Goal: Transaction & Acquisition: Book appointment/travel/reservation

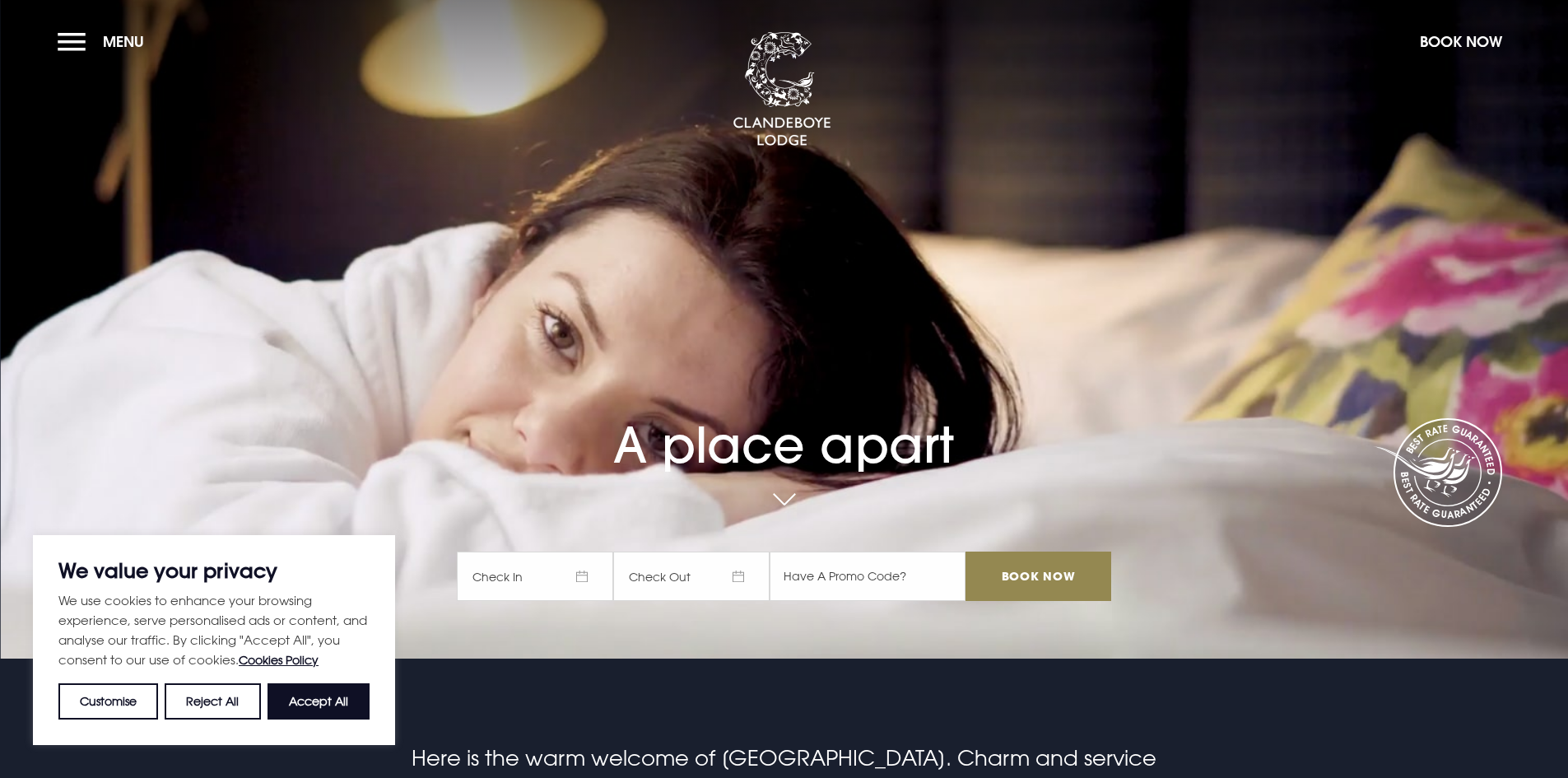
click at [548, 583] on span "Check In" at bounding box center [534, 575] width 156 height 50
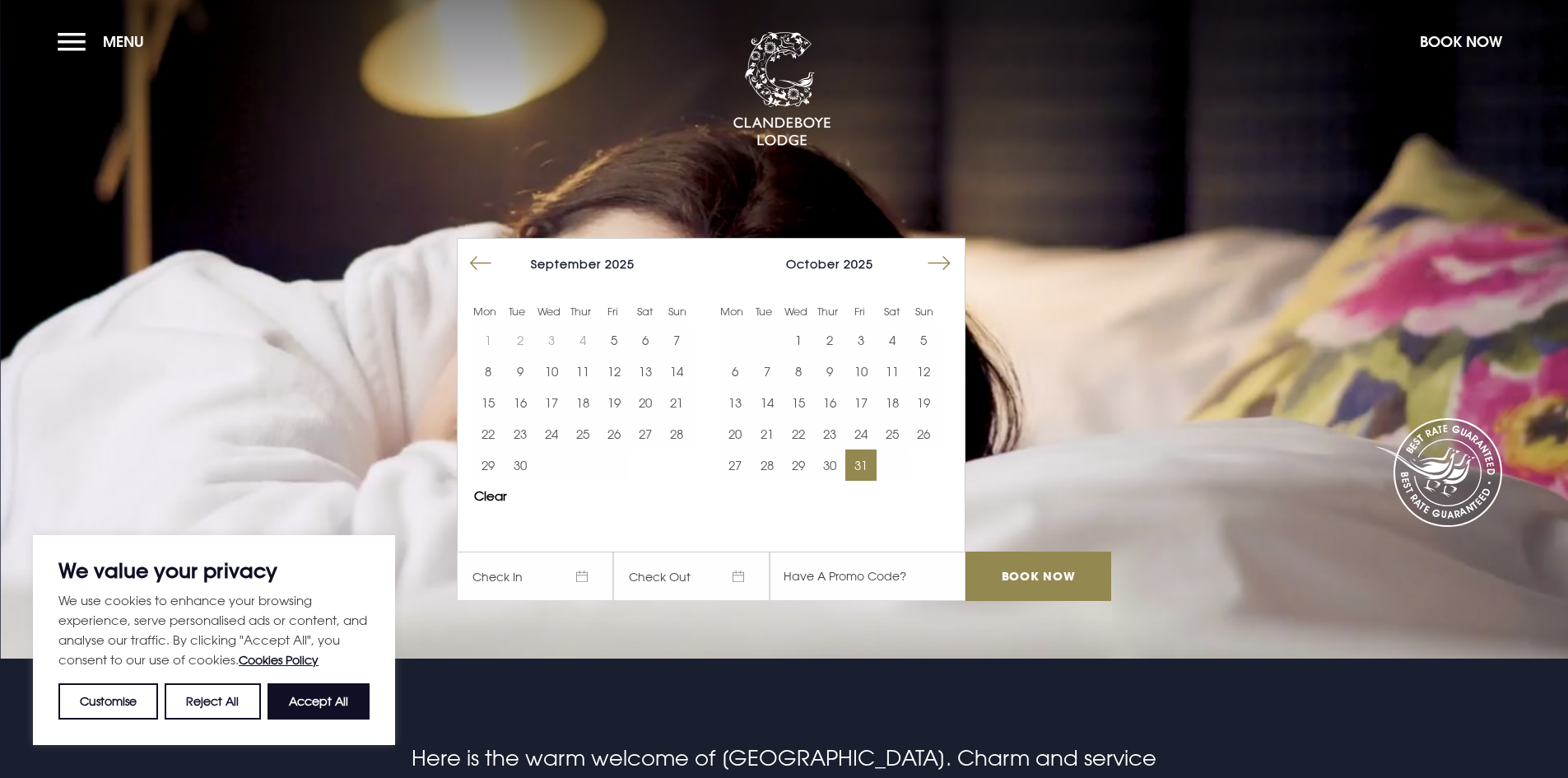
click at [868, 464] on button "31" at bounding box center [860, 464] width 31 height 31
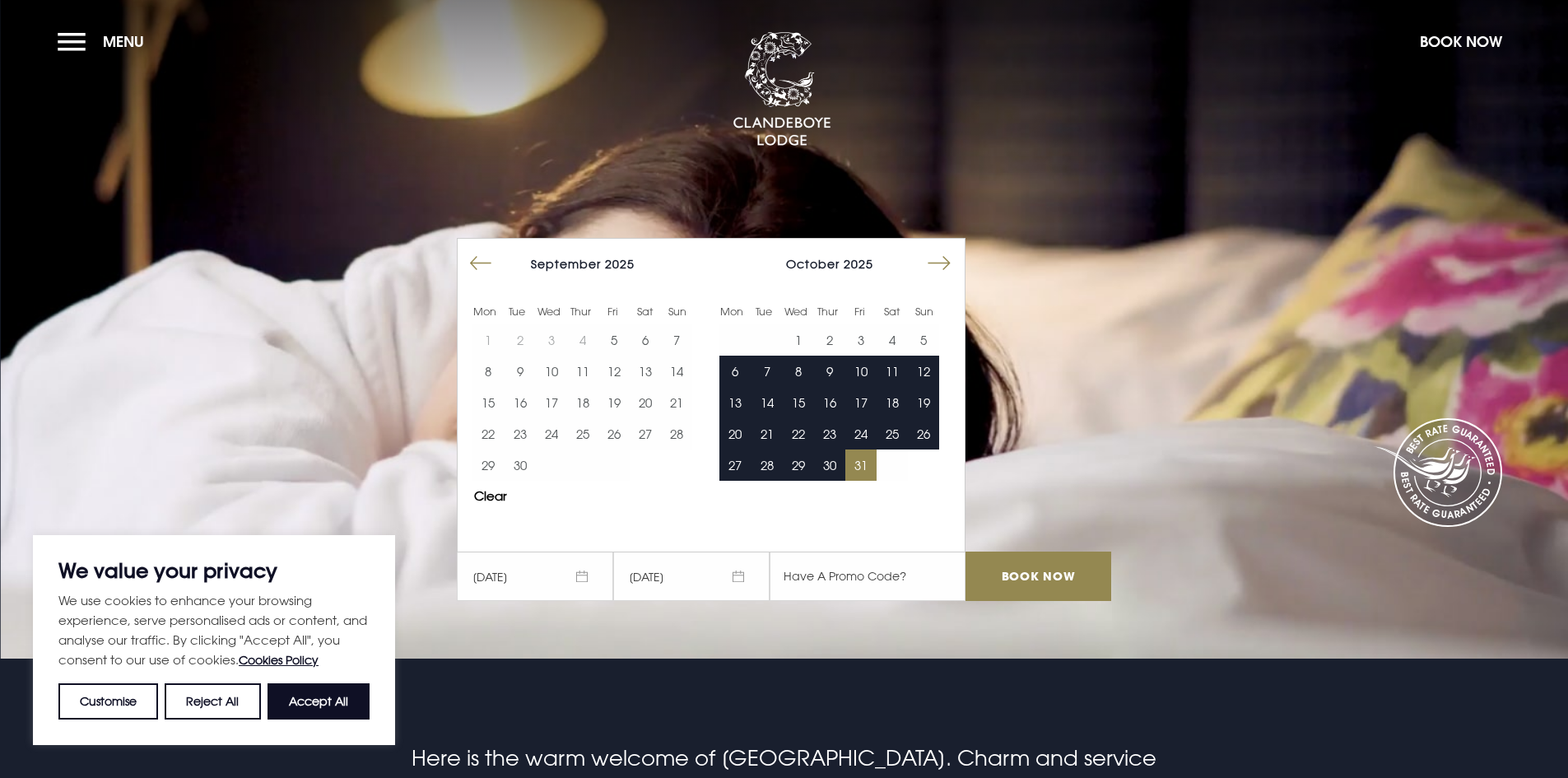
click at [942, 265] on button "Move forward to switch to the next month." at bounding box center [939, 262] width 31 height 31
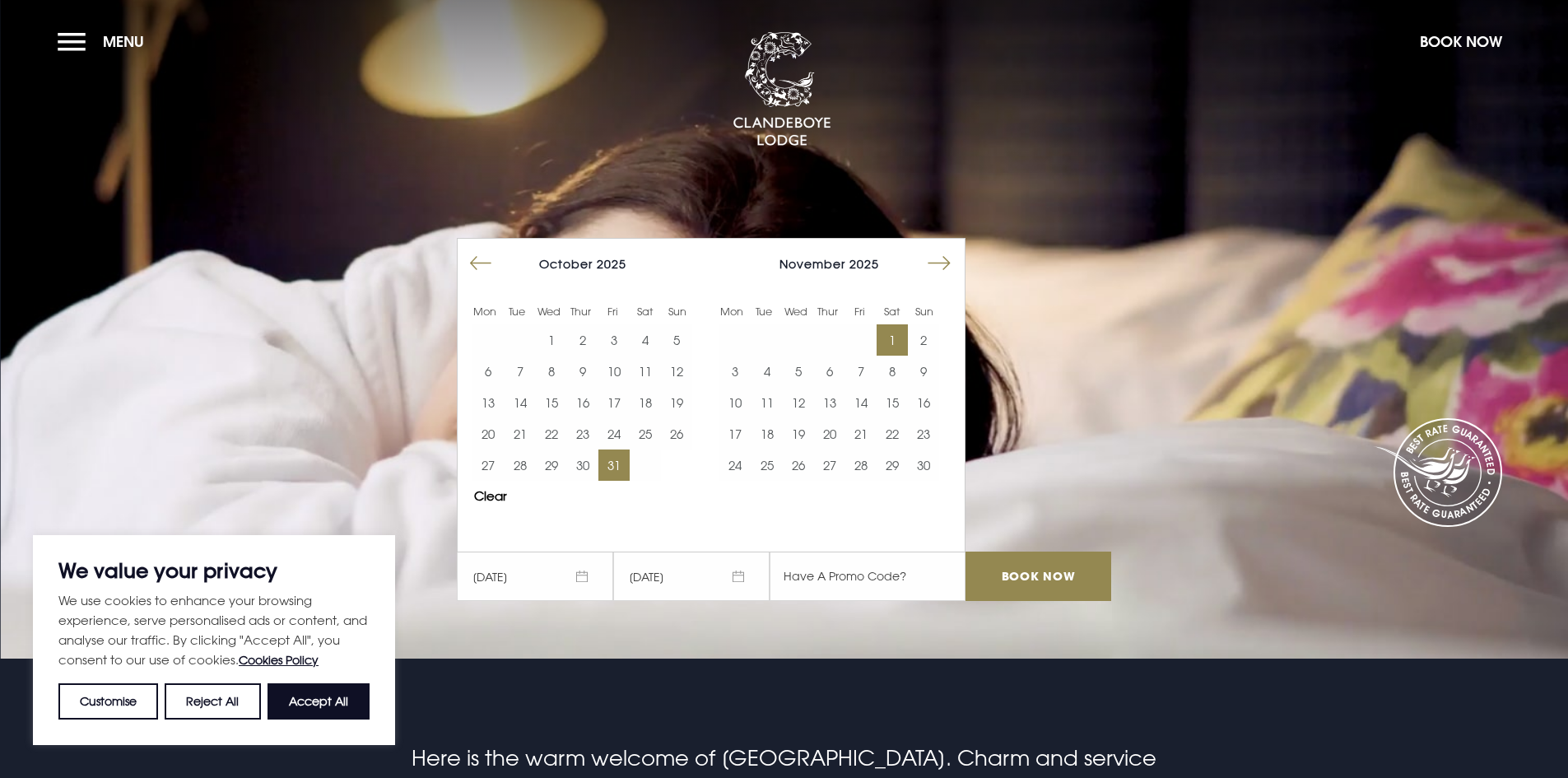
click at [904, 345] on button "1" at bounding box center [892, 339] width 31 height 31
click at [985, 573] on input "Book Now" at bounding box center [1038, 575] width 145 height 50
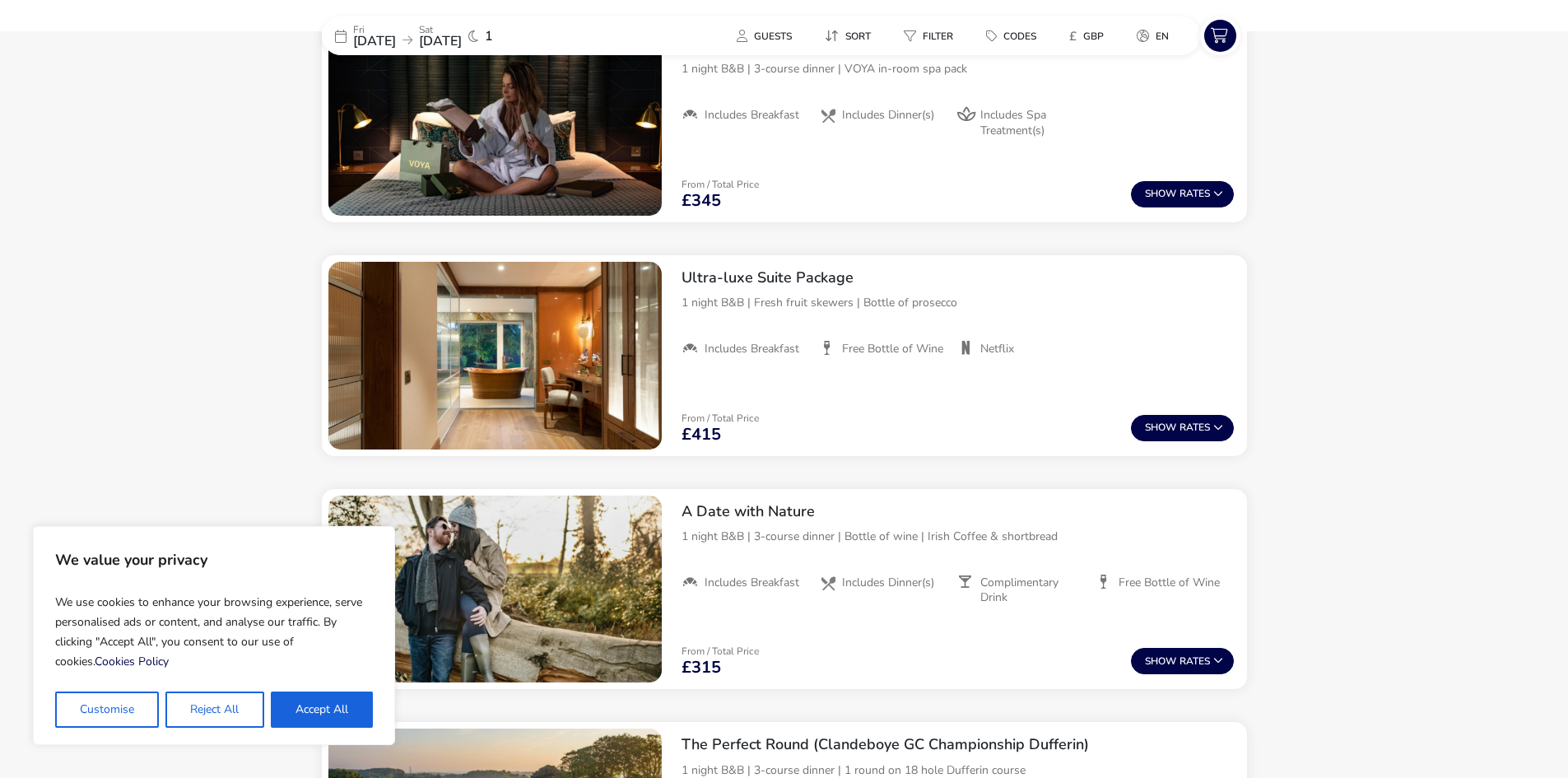
scroll to position [1202, 0]
